Goal: Information Seeking & Learning: Learn about a topic

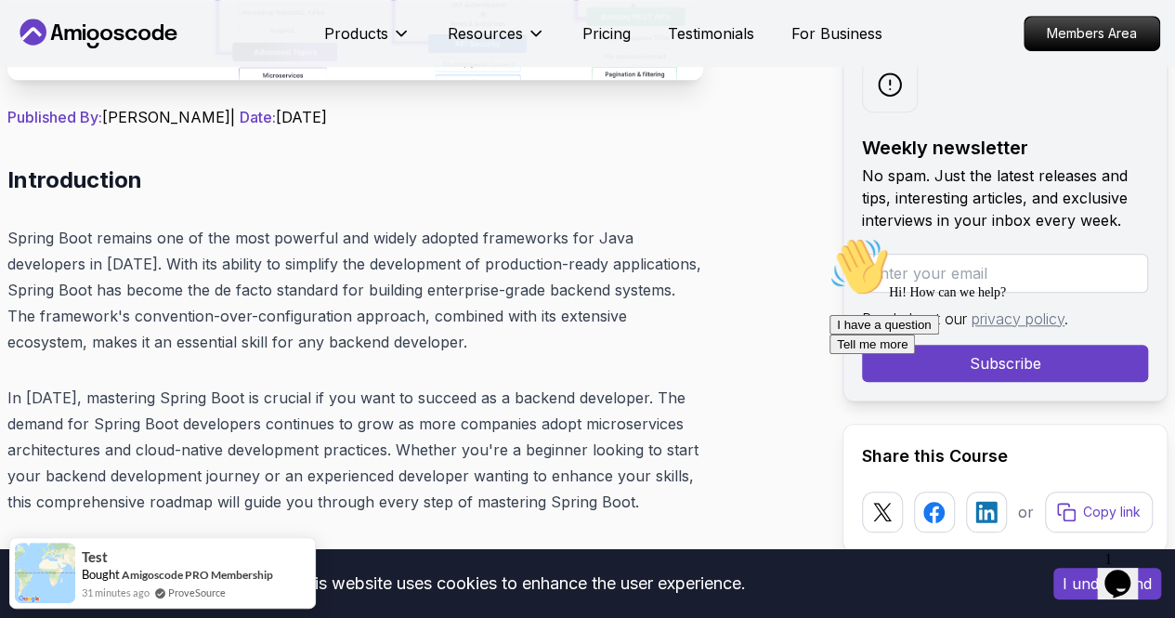
scroll to position [836, 0]
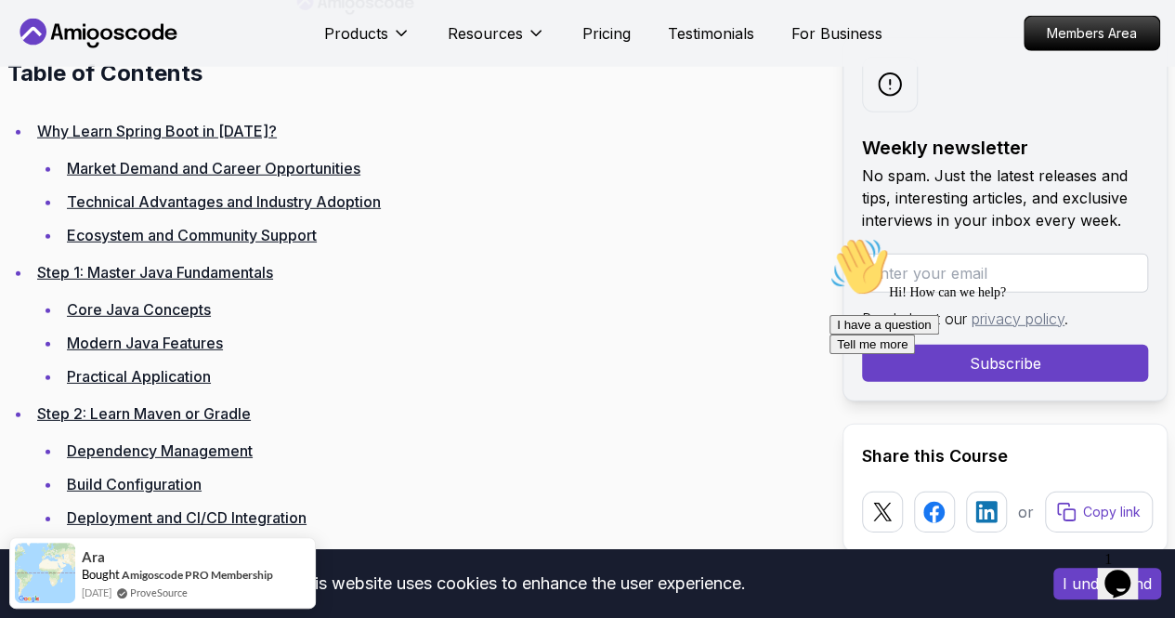
scroll to position [2601, 0]
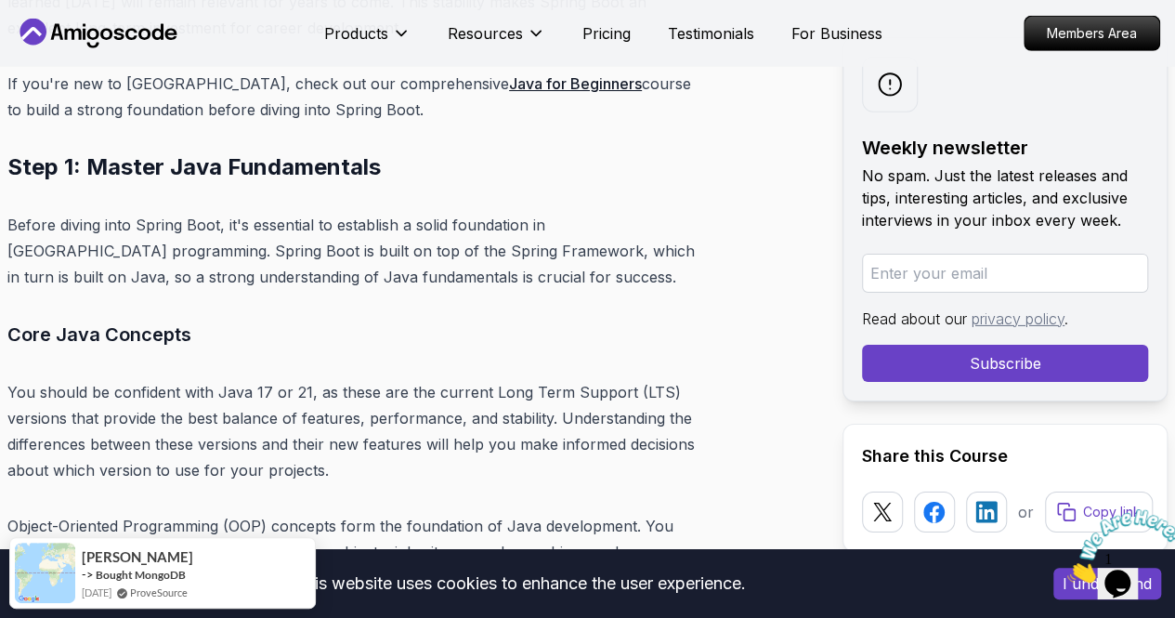
scroll to position [6333, 0]
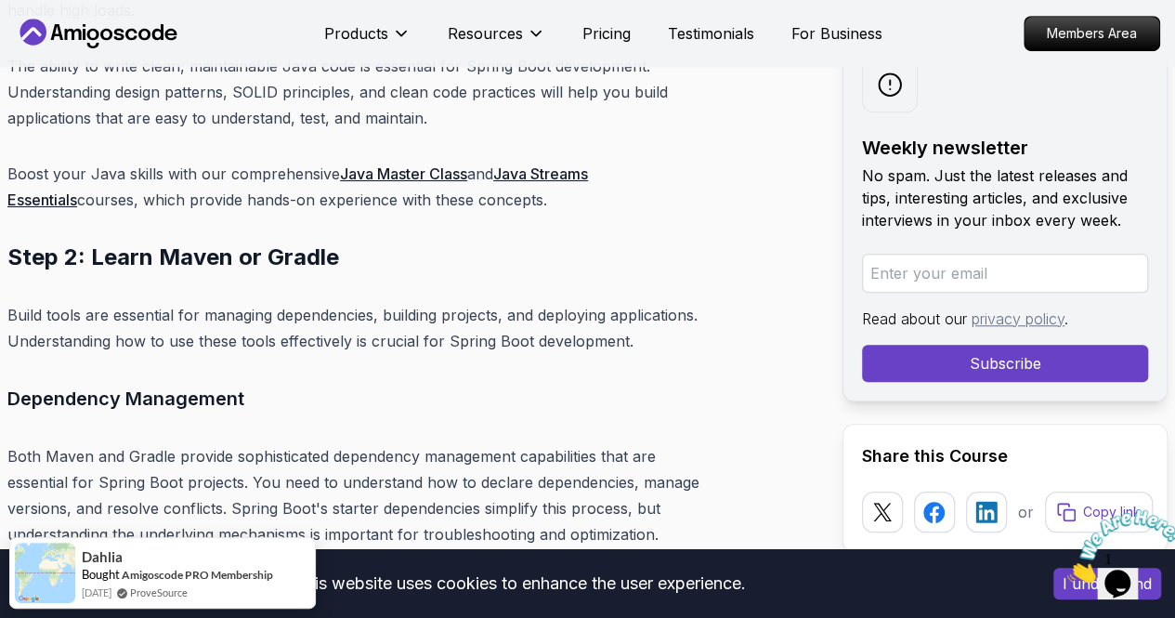
scroll to position [7726, 0]
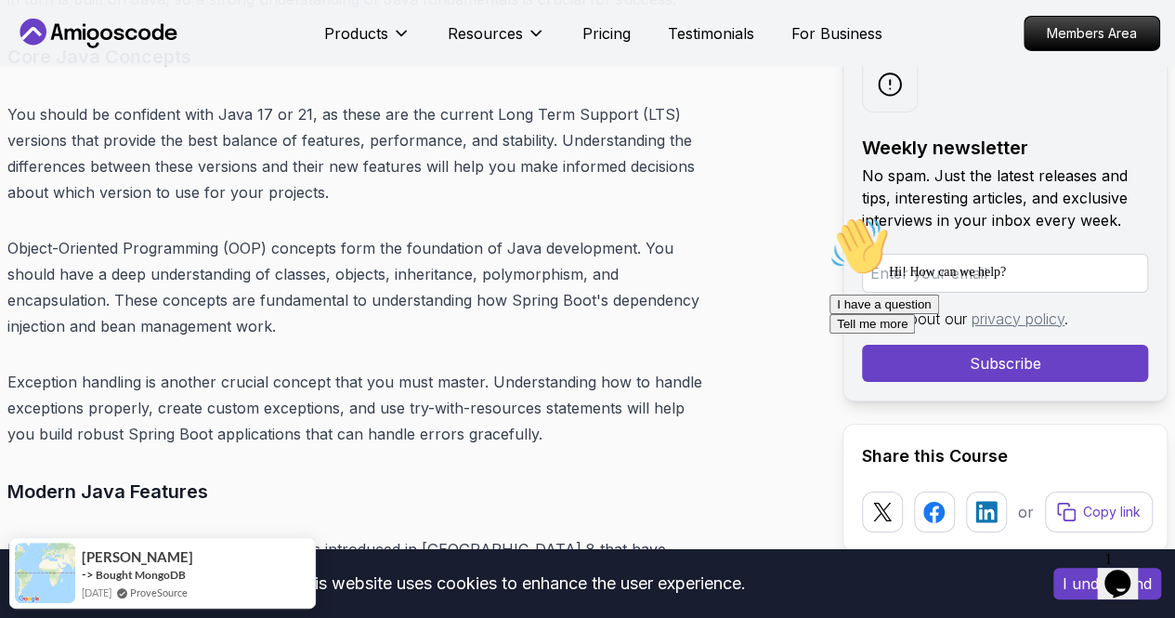
scroll to position [6642, 0]
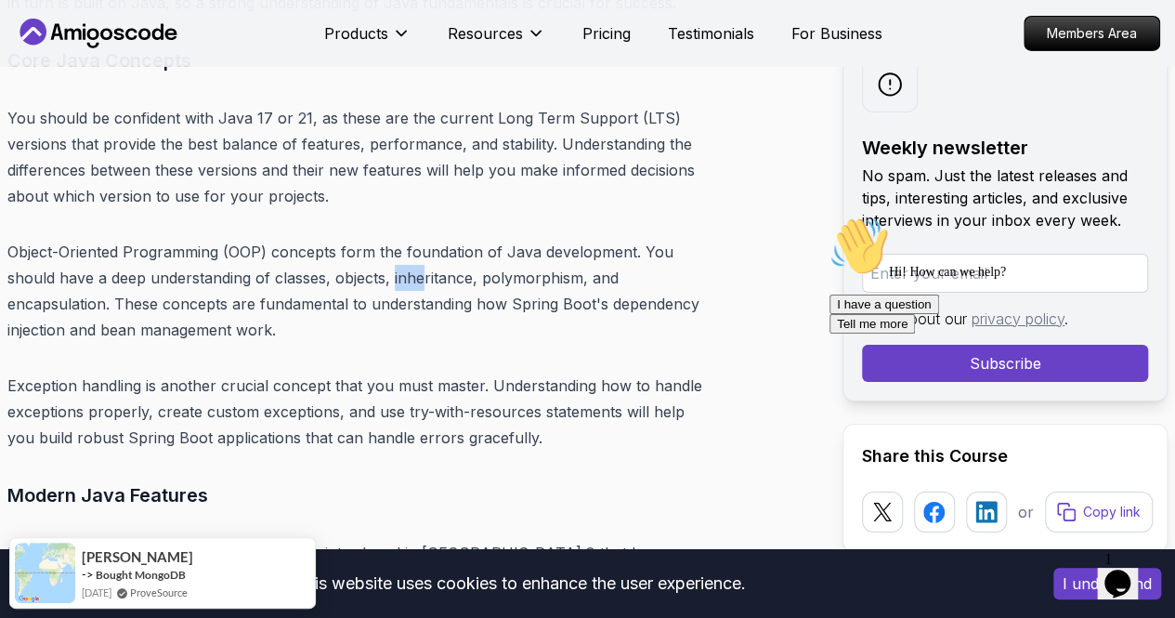
drag, startPoint x: 309, startPoint y: 300, endPoint x: 456, endPoint y: 325, distance: 148.9
click at [404, 316] on p "Object-Oriented Programming (OOP) concepts form the foundation of Java developm…" at bounding box center [355, 291] width 696 height 104
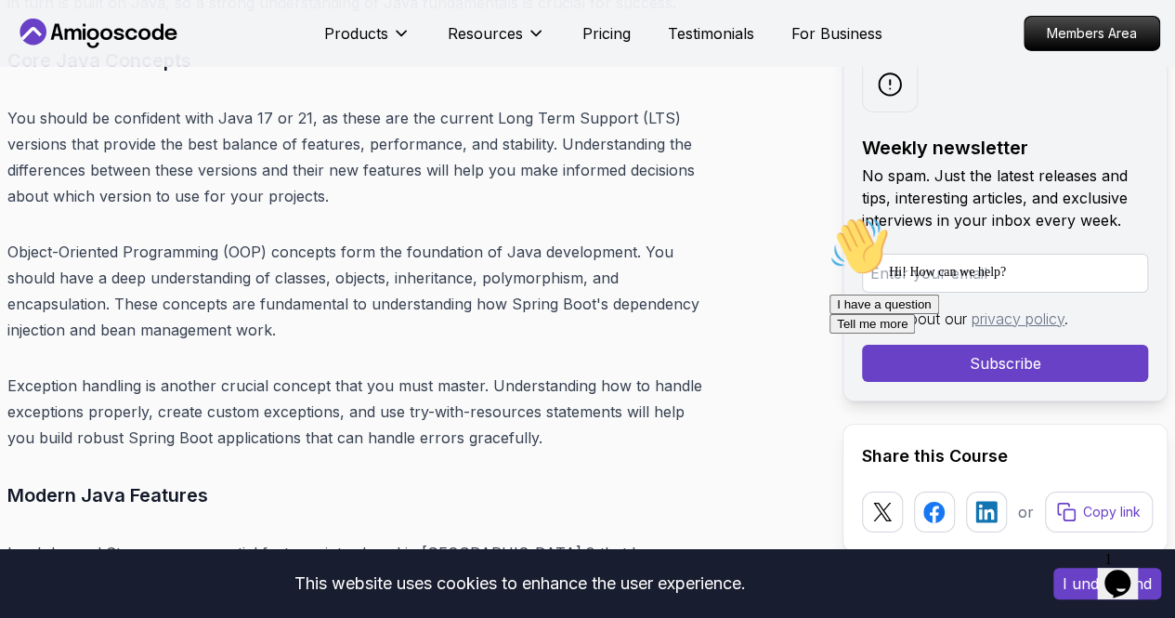
click at [467, 310] on p "Object-Oriented Programming (OOP) concepts form the foundation of Java developm…" at bounding box center [355, 291] width 696 height 104
drag, startPoint x: 492, startPoint y: 299, endPoint x: 577, endPoint y: 322, distance: 87.7
click at [577, 309] on p "Object-Oriented Programming (OOP) concepts form the foundation of Java developm…" at bounding box center [355, 291] width 696 height 104
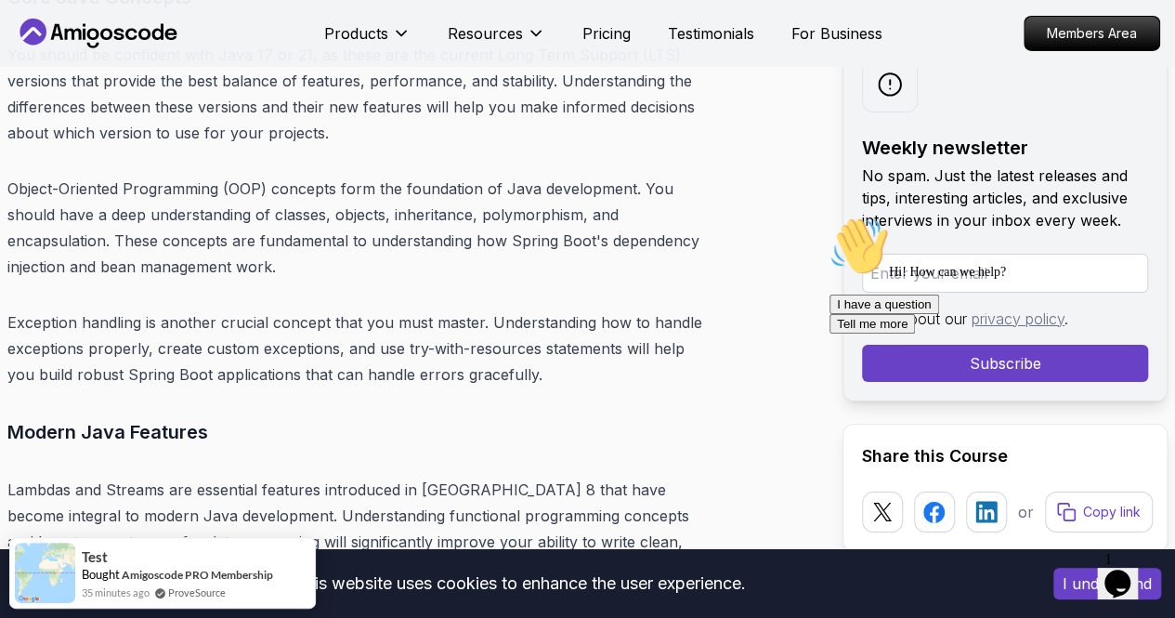
scroll to position [6735, 0]
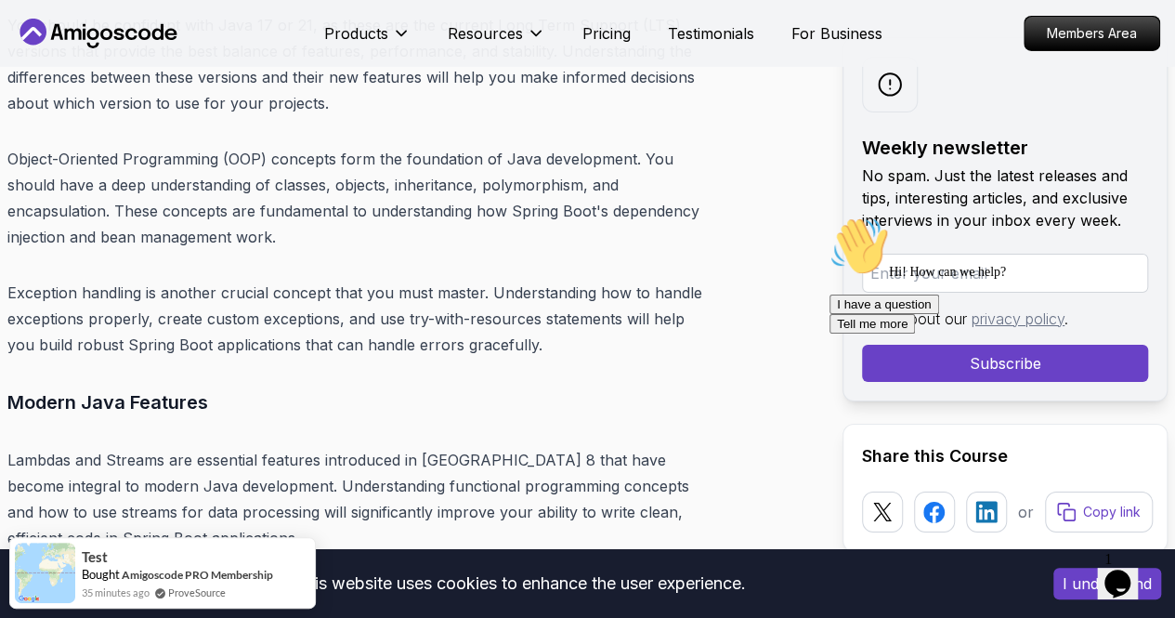
click at [862, 173] on p "No spam. Just the latest releases and tips, interesting articles, and exclusive…" at bounding box center [1005, 197] width 286 height 67
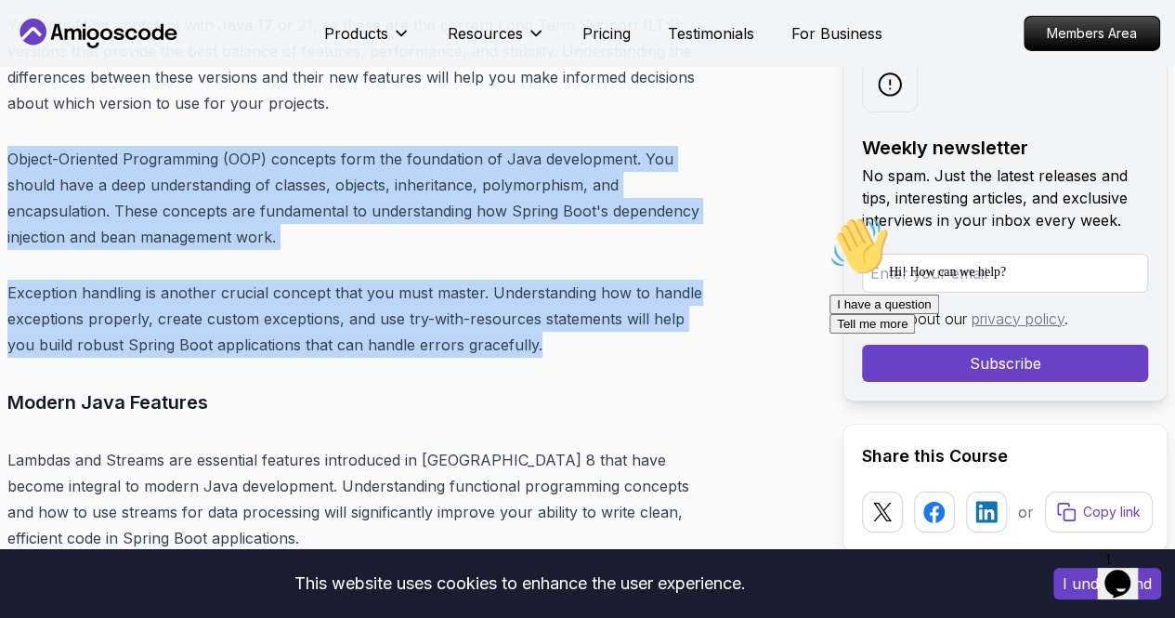
drag, startPoint x: 473, startPoint y: 330, endPoint x: 7, endPoint y: 176, distance: 490.0
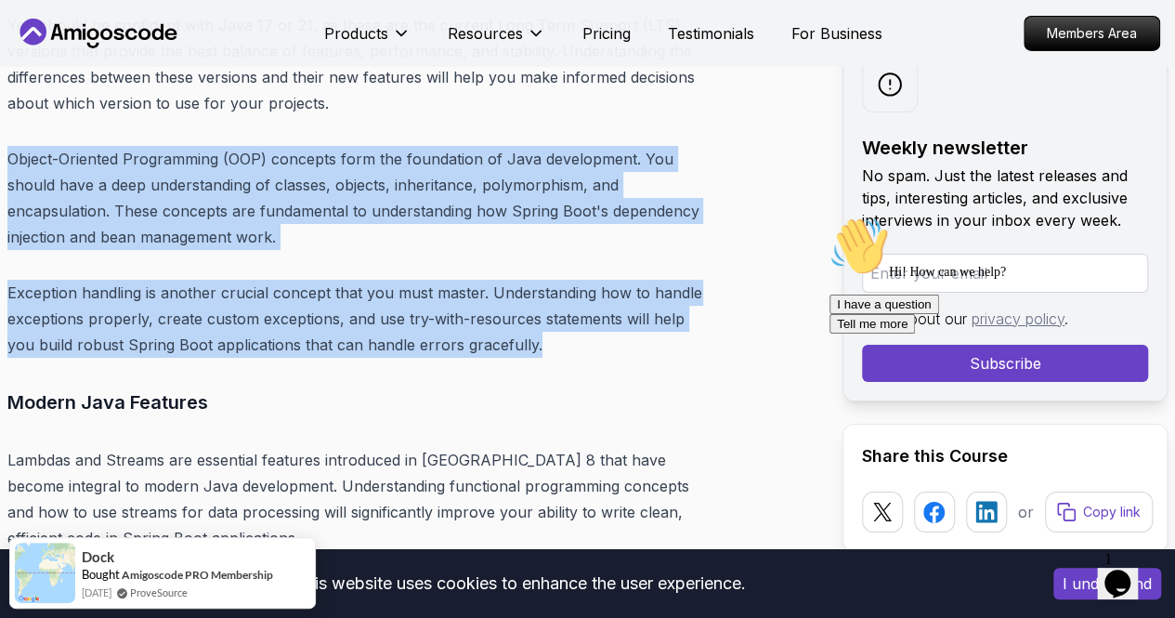
click at [385, 281] on p "Exception handling is another crucial concept that you must master. Understandi…" at bounding box center [355, 319] width 696 height 78
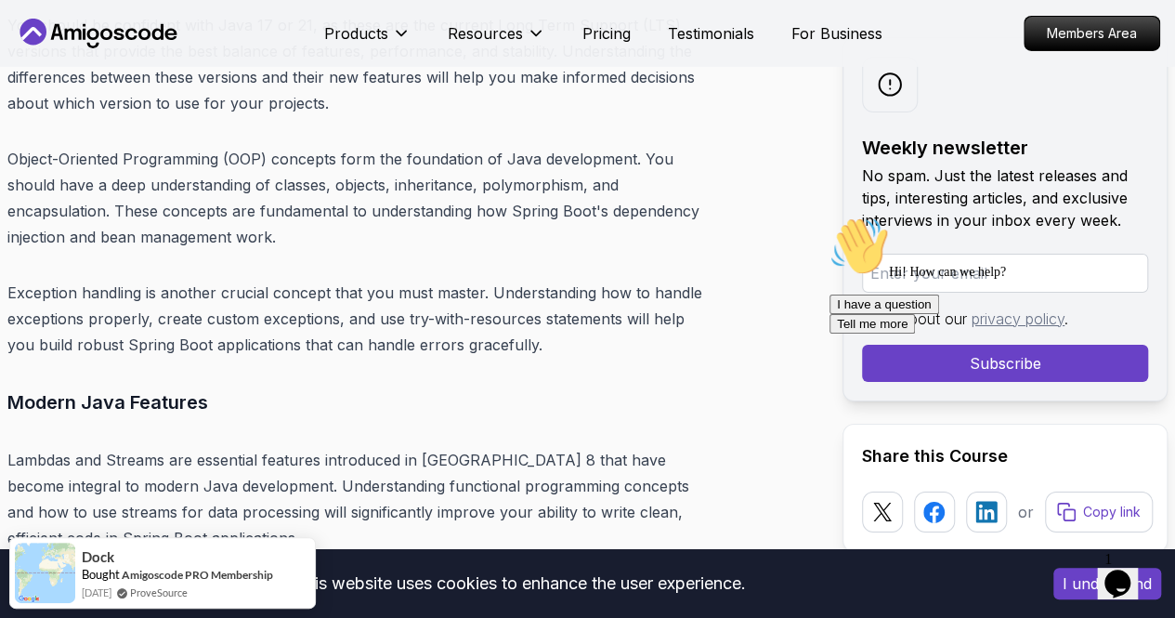
click at [336, 202] on p "Object-Oriented Programming (OOP) concepts form the foundation of Java developm…" at bounding box center [355, 198] width 696 height 104
click at [344, 203] on p "Object-Oriented Programming (OOP) concepts form the foundation of Java developm…" at bounding box center [355, 198] width 696 height 104
click at [438, 203] on p "Object-Oriented Programming (OOP) concepts form the foundation of Java developm…" at bounding box center [355, 198] width 696 height 104
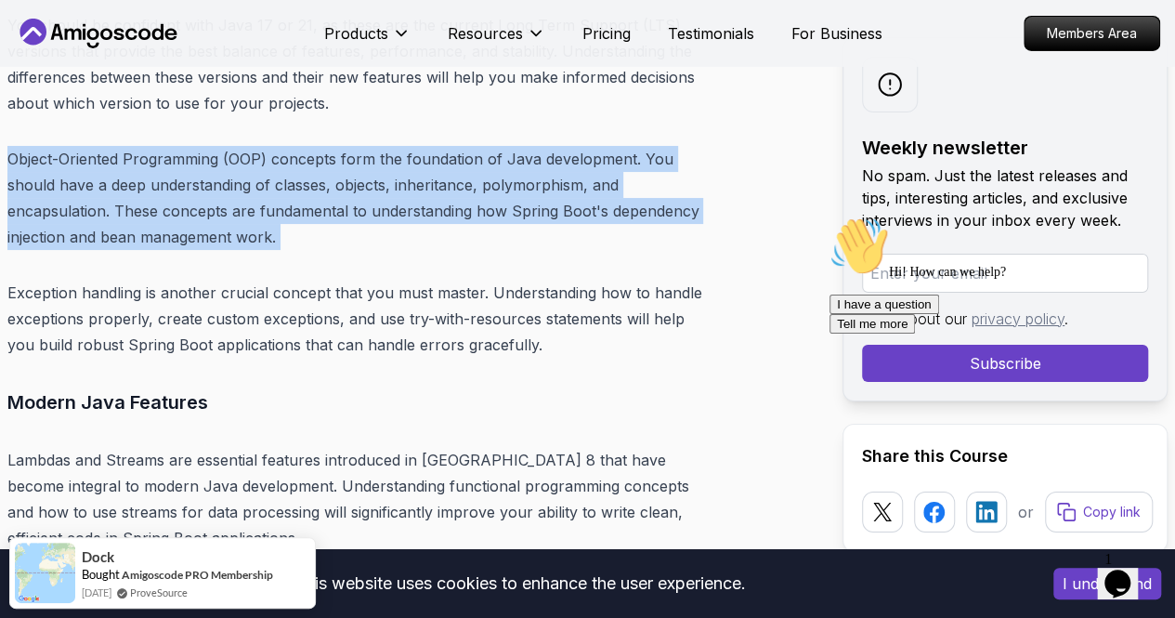
click at [438, 203] on p "Object-Oriented Programming (OOP) concepts form the foundation of Java developm…" at bounding box center [355, 198] width 696 height 104
click at [567, 235] on p "Object-Oriented Programming (OOP) concepts form the foundation of Java developm…" at bounding box center [355, 198] width 696 height 104
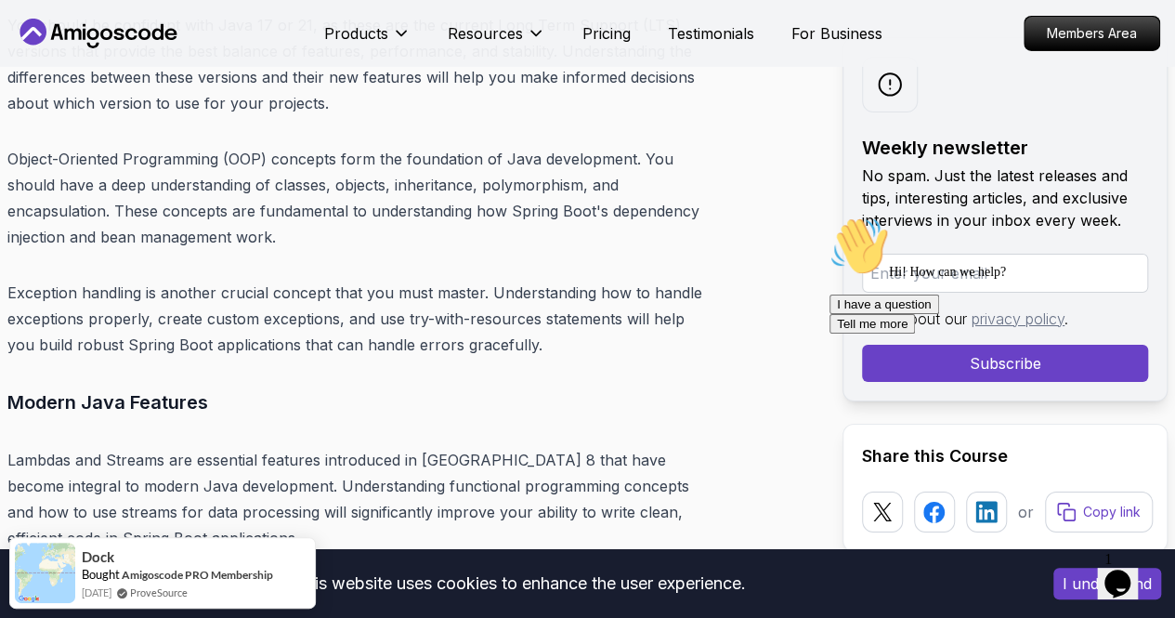
click at [572, 203] on p "Object-Oriented Programming (OOP) concepts form the foundation of Java developm…" at bounding box center [355, 198] width 696 height 104
click at [580, 288] on p "Exception handling is another crucial concept that you must master. Understandi…" at bounding box center [355, 319] width 696 height 78
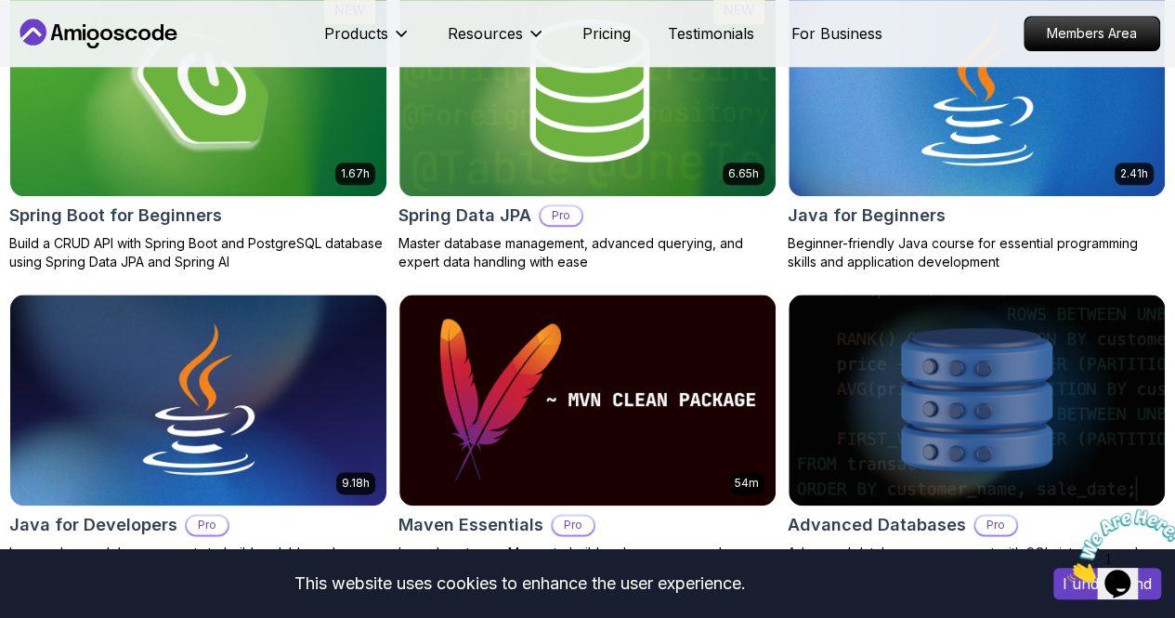
scroll to position [1022, 0]
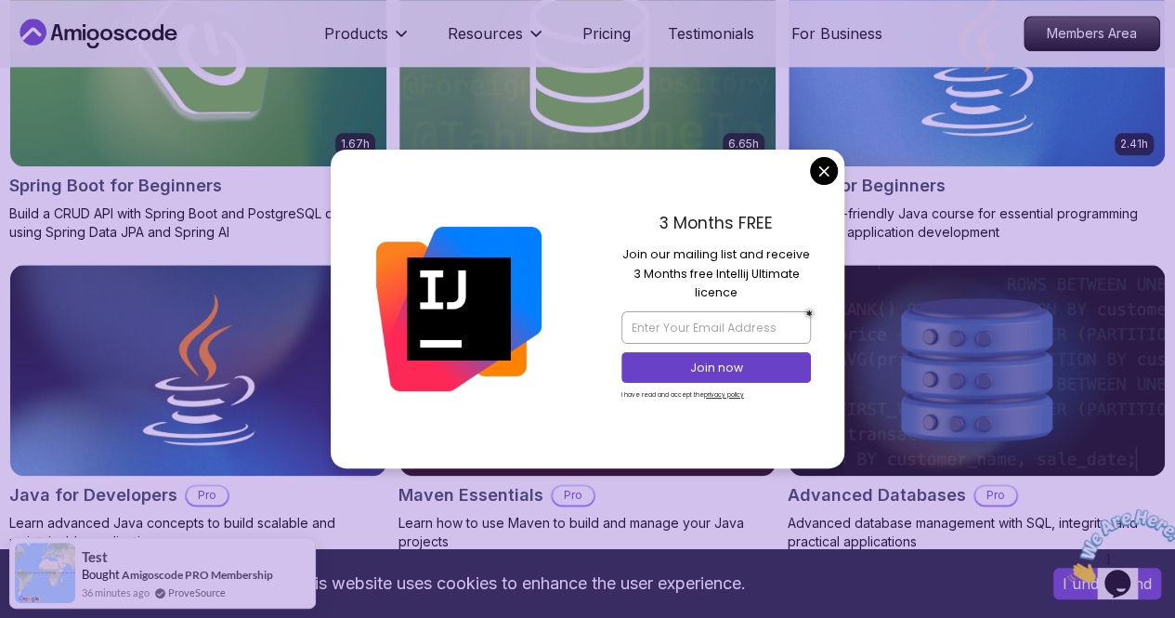
click at [0, 0] on p "Abz" at bounding box center [0, 0] width 0 height 0
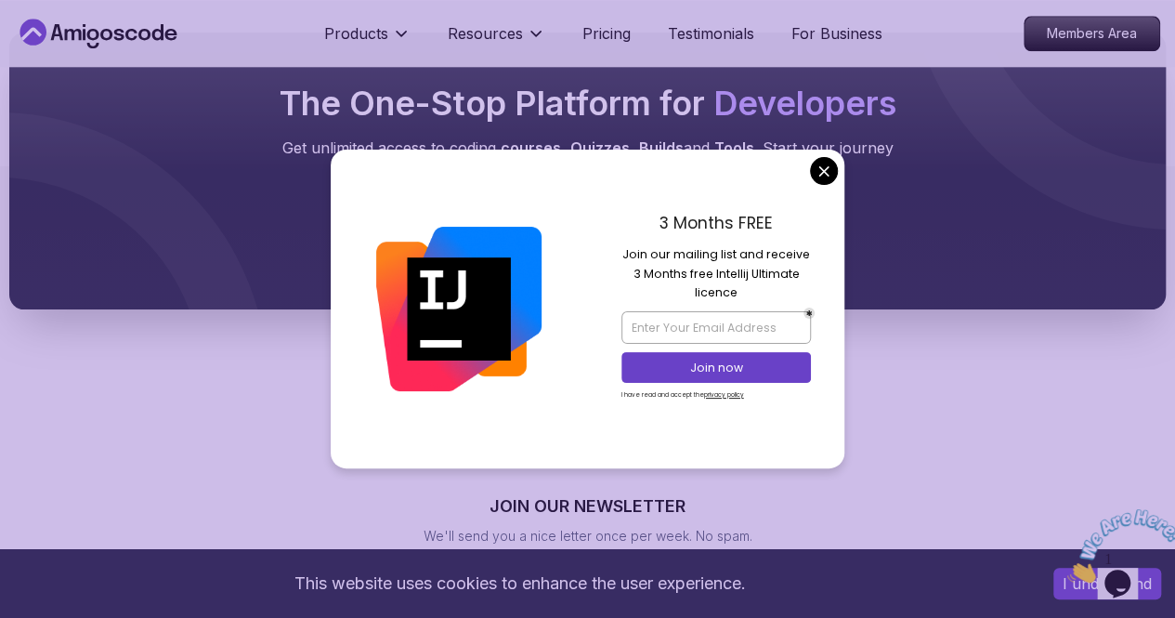
click at [823, 177] on body "This website uses cookies to enhance the user experience. I understand Products…" at bounding box center [587, 71] width 1175 height 2187
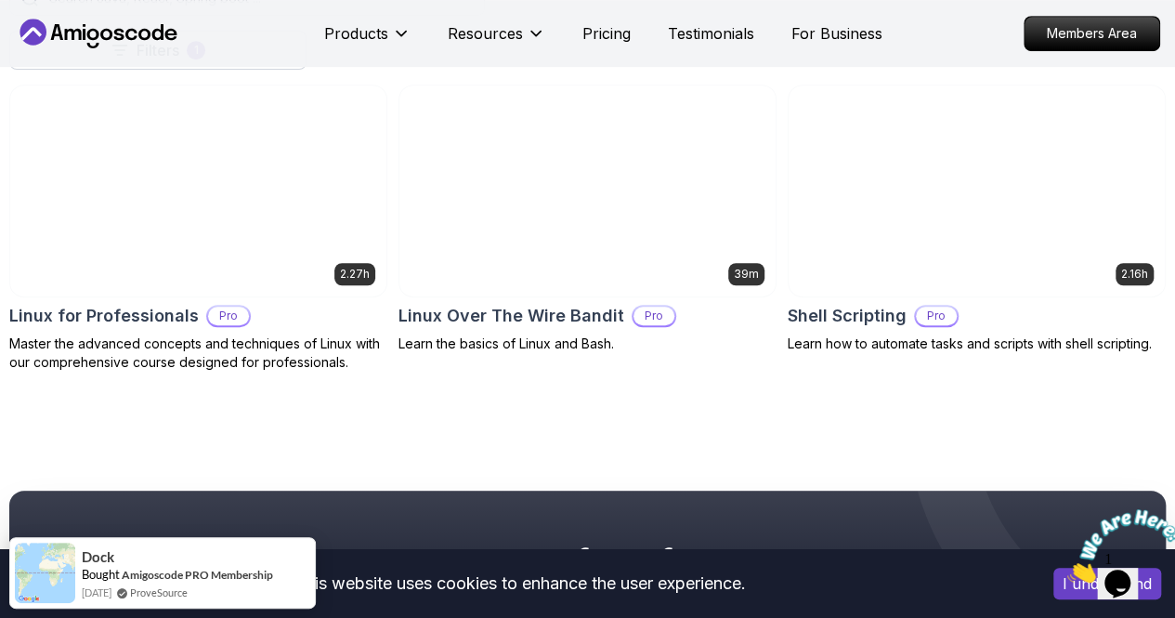
scroll to position [650, 0]
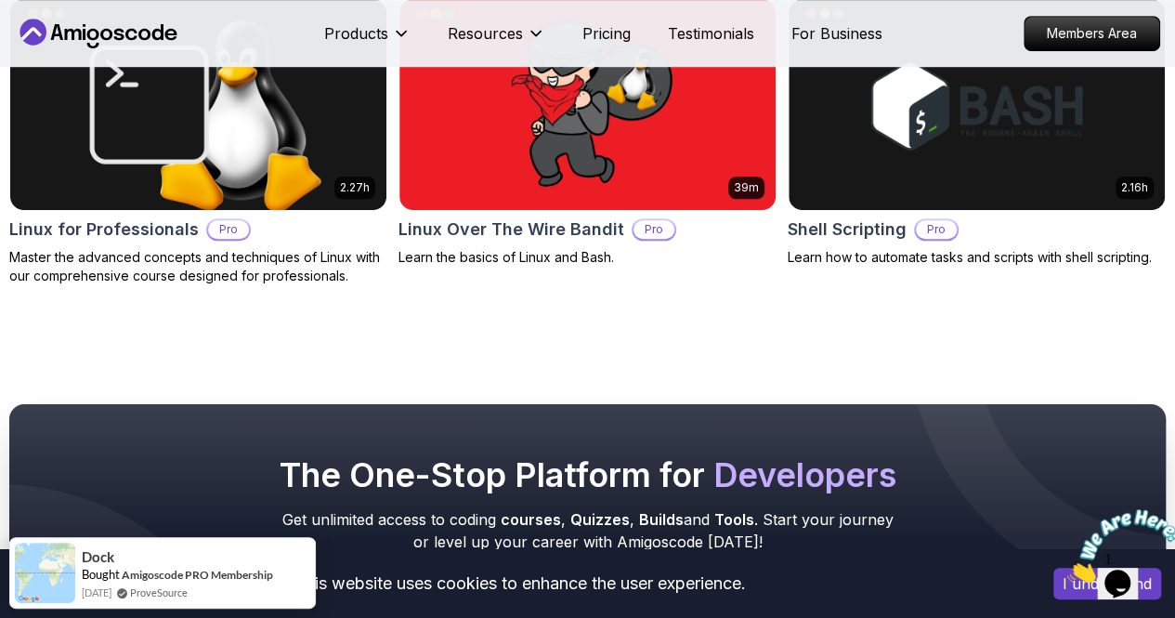
click at [0, 0] on button "Abz" at bounding box center [0, 0] width 0 height 0
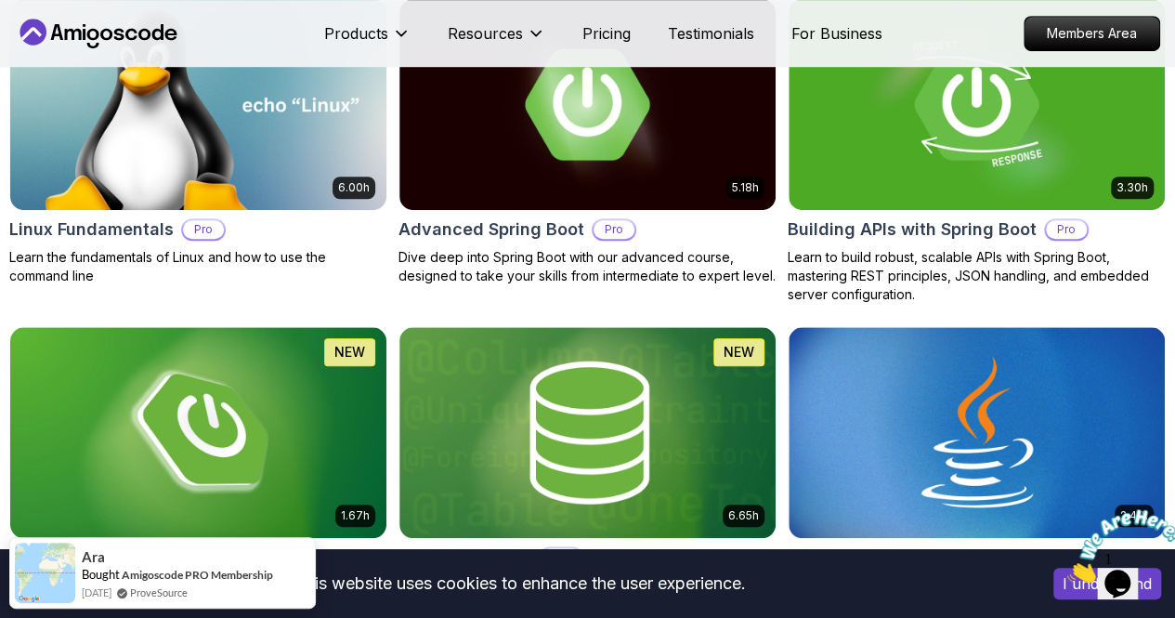
click at [0, 0] on p "Abz" at bounding box center [0, 0] width 0 height 0
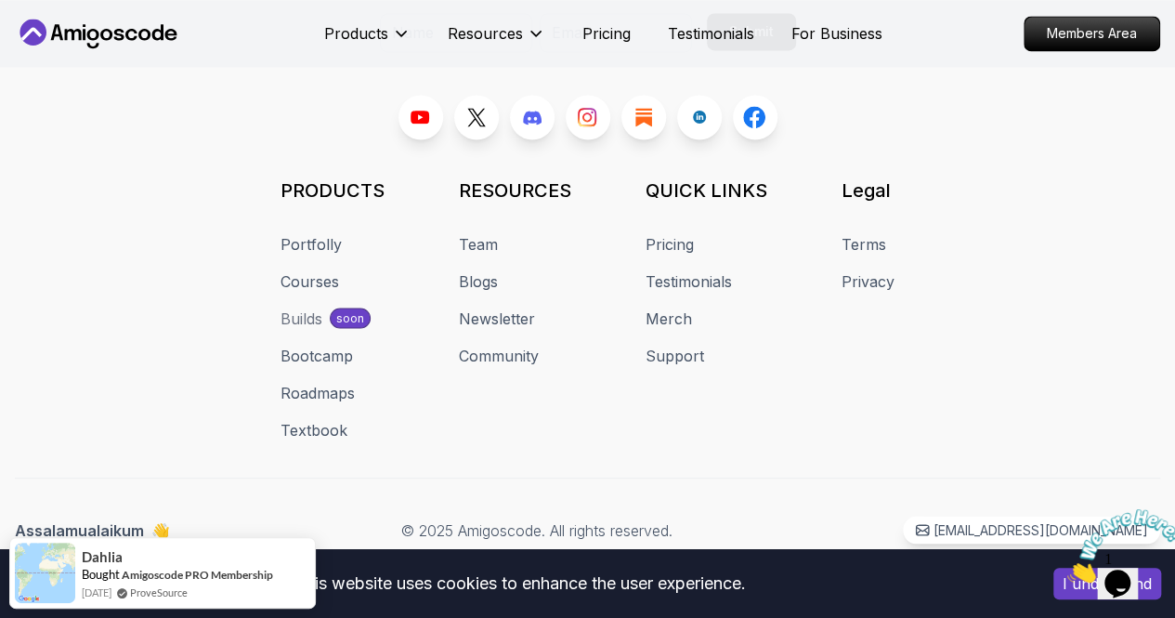
scroll to position [1794, 0]
click at [498, 232] on link "Team" at bounding box center [478, 243] width 39 height 22
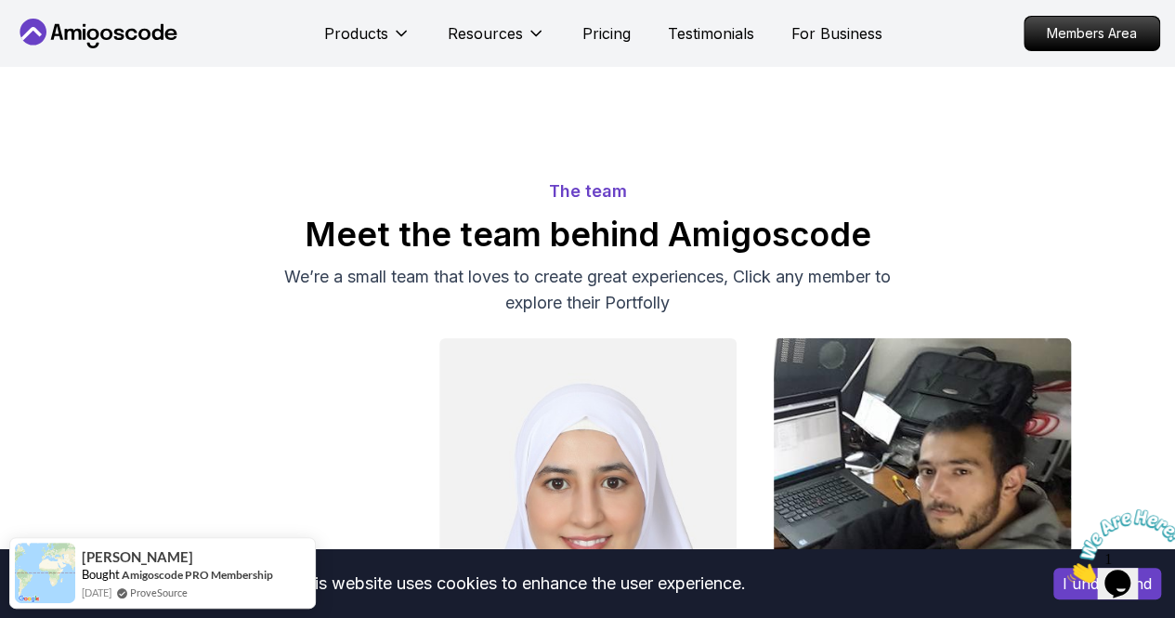
scroll to position [372, 0]
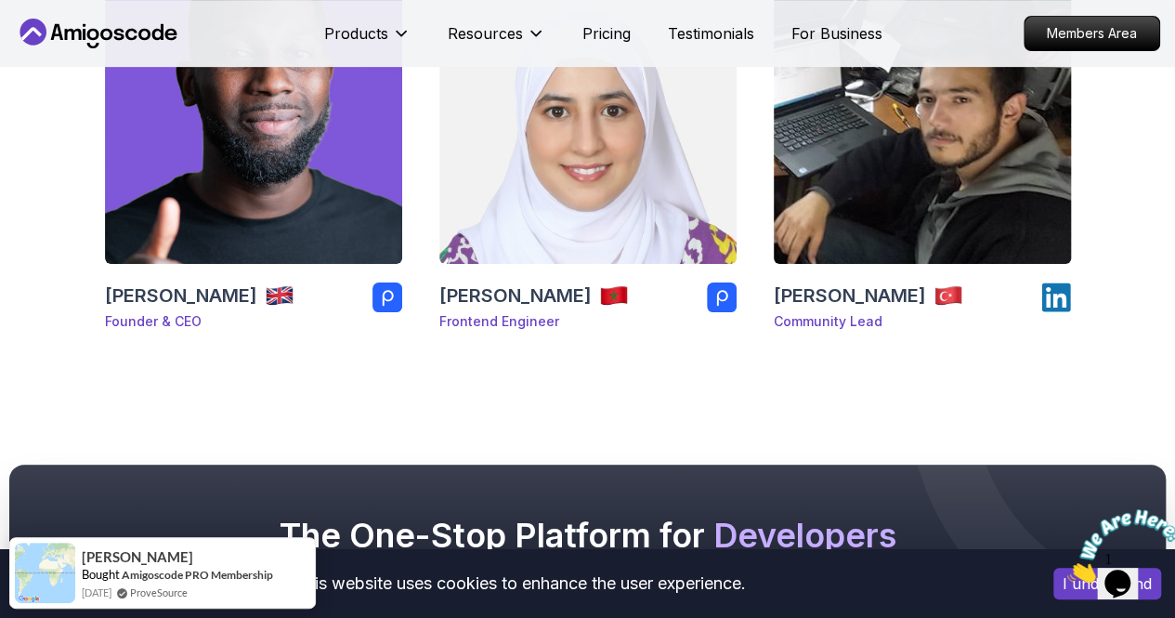
click at [825, 319] on p "Community Lead" at bounding box center [869, 321] width 190 height 19
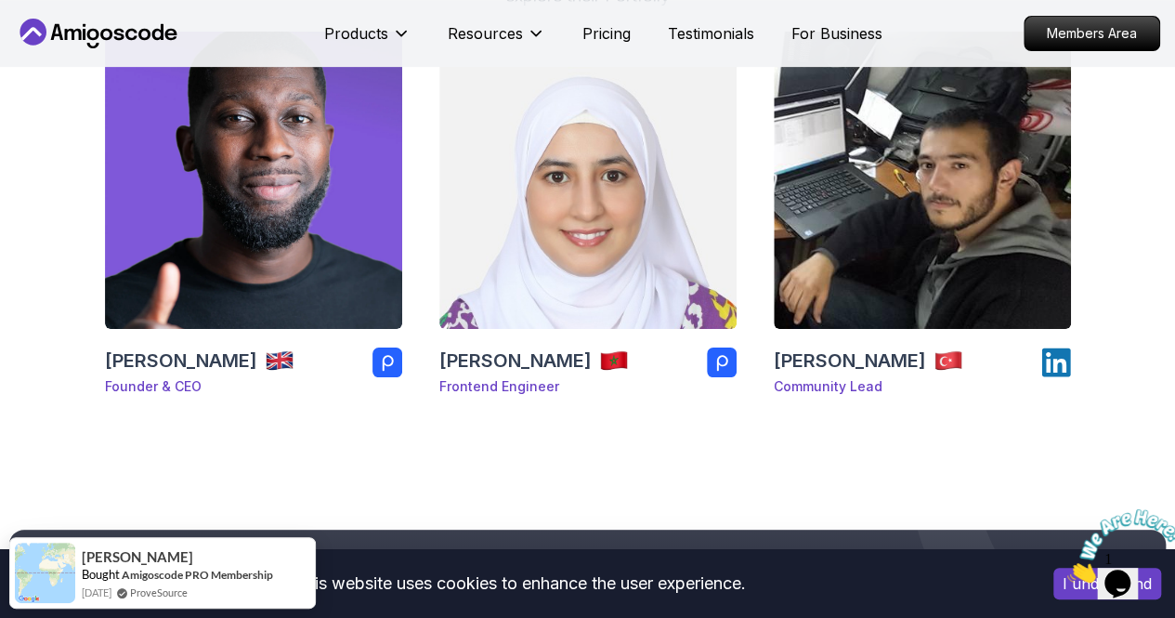
scroll to position [279, 0]
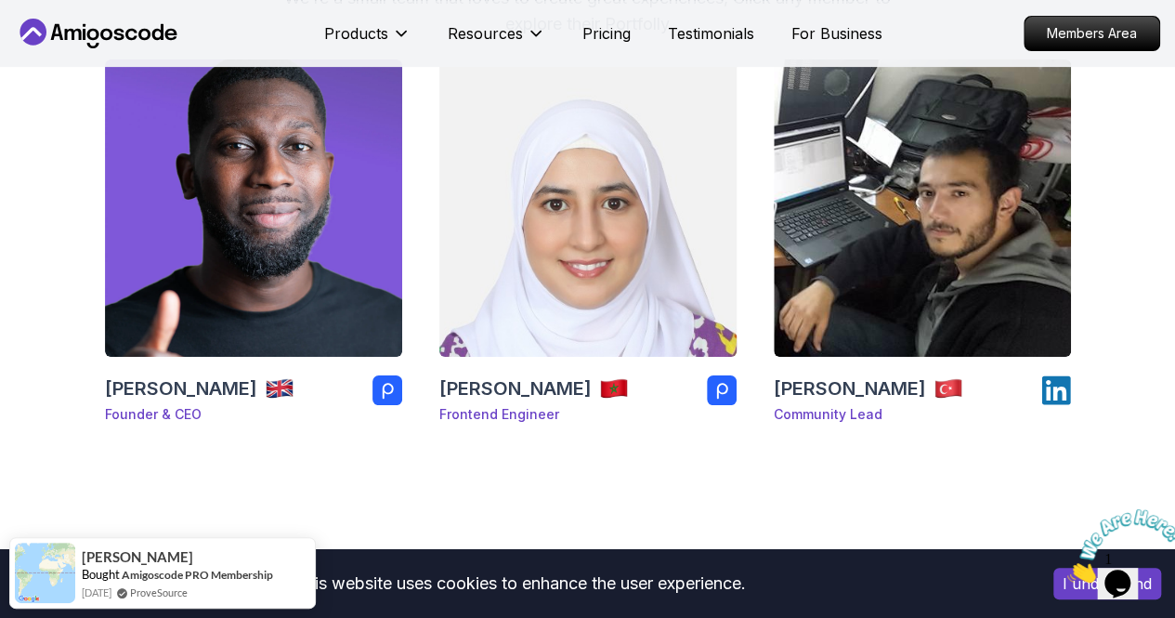
click at [533, 415] on p "Frontend Engineer" at bounding box center [534, 414] width 190 height 19
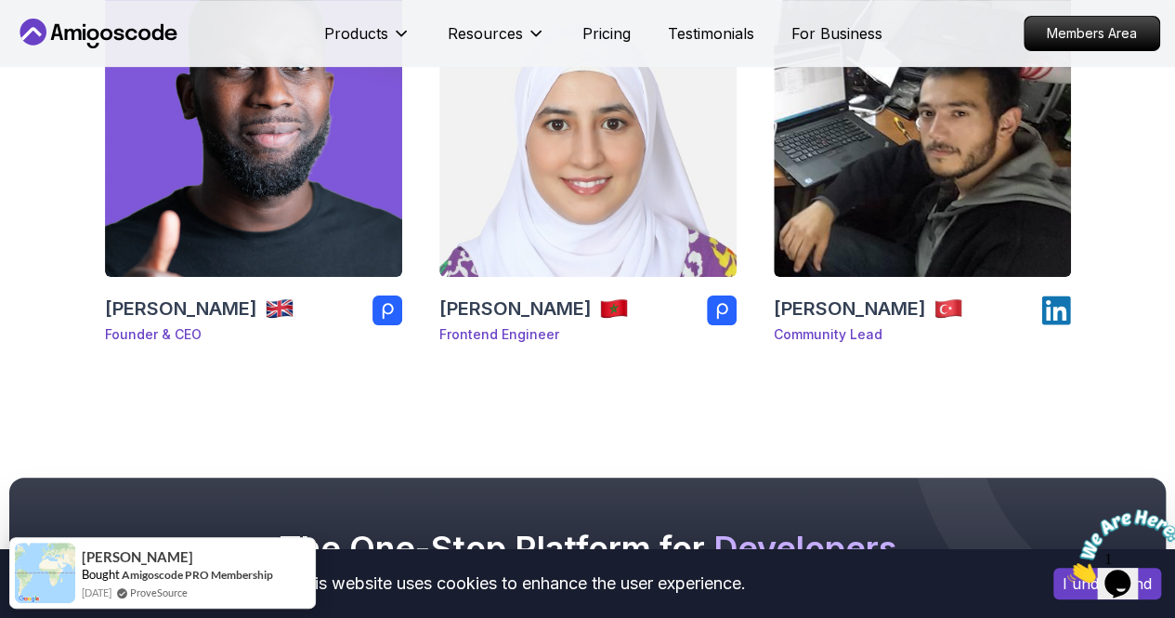
scroll to position [557, 0]
